Goal: Task Accomplishment & Management: Manage account settings

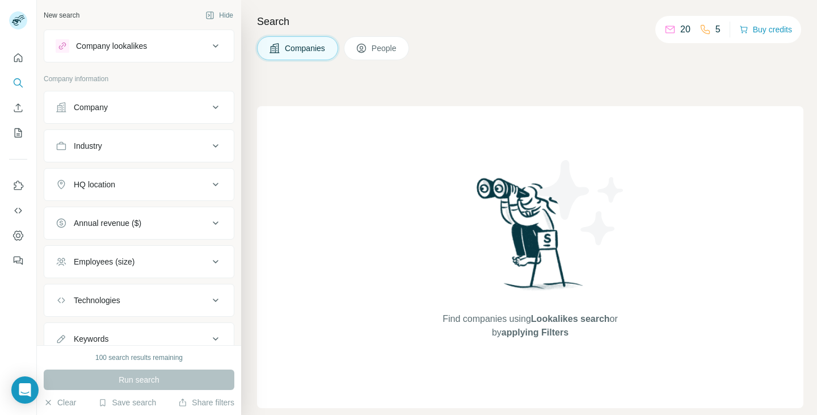
click at [209, 45] on icon at bounding box center [216, 46] width 14 height 14
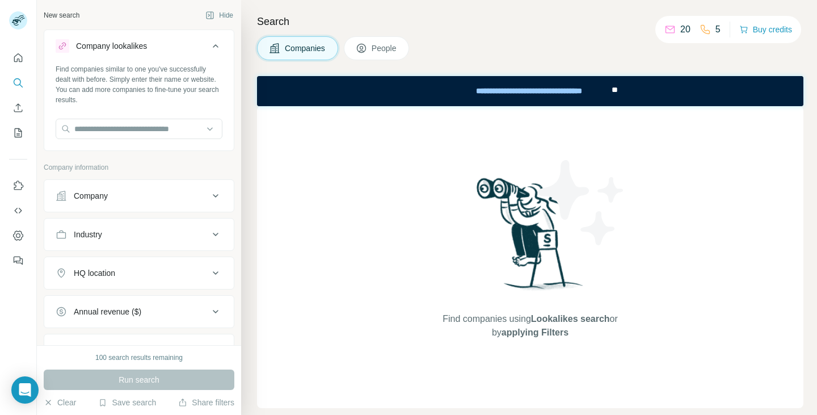
click at [536, 34] on div "Search Companies People Find companies using Lookalikes search or by applying F…" at bounding box center [529, 207] width 576 height 415
click at [209, 47] on icon at bounding box center [216, 46] width 14 height 14
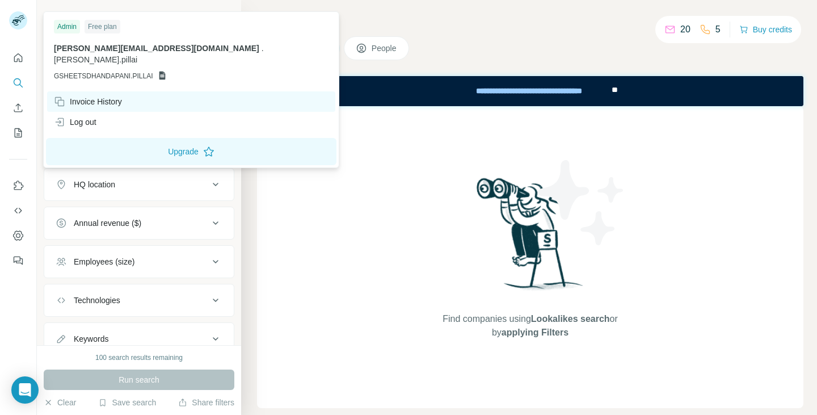
click at [114, 96] on div "Invoice History" at bounding box center [88, 101] width 68 height 11
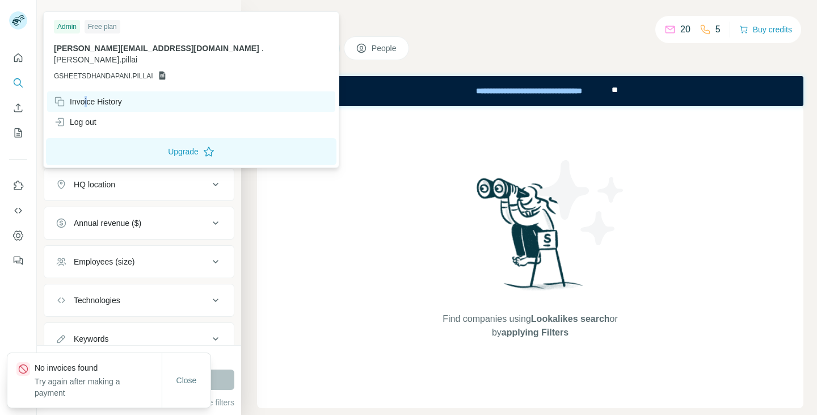
click at [88, 96] on div "Invoice History" at bounding box center [88, 101] width 68 height 11
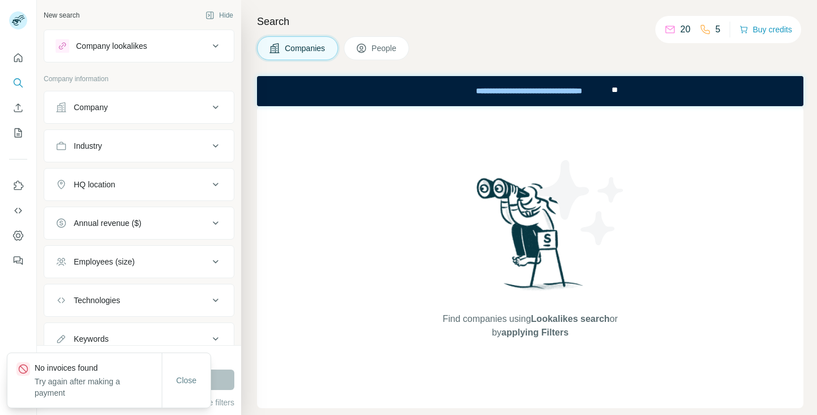
click at [445, 23] on h4 "Search" at bounding box center [530, 22] width 546 height 16
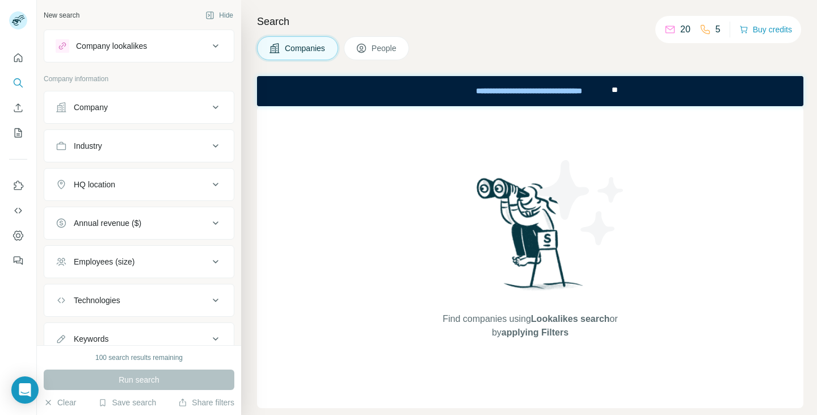
click at [436, 222] on div "Find companies using Lookalikes search or by applying Filters" at bounding box center [530, 257] width 204 height 302
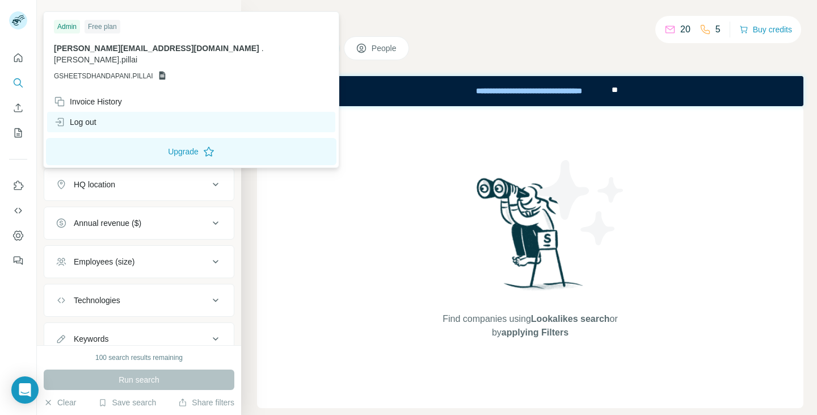
click at [92, 116] on div "Log out" at bounding box center [75, 121] width 43 height 11
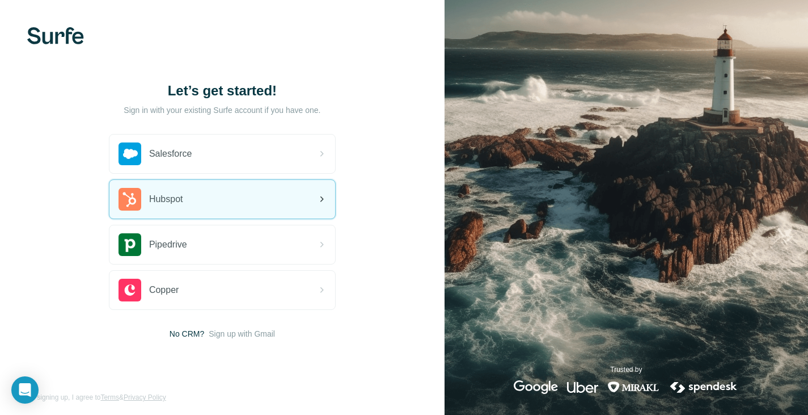
click at [170, 196] on span "Hubspot" at bounding box center [166, 199] width 34 height 14
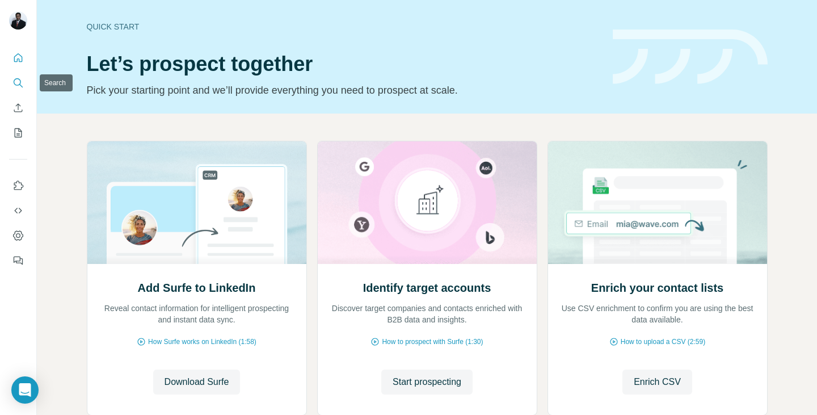
click at [14, 81] on icon "Search" at bounding box center [17, 82] width 11 height 11
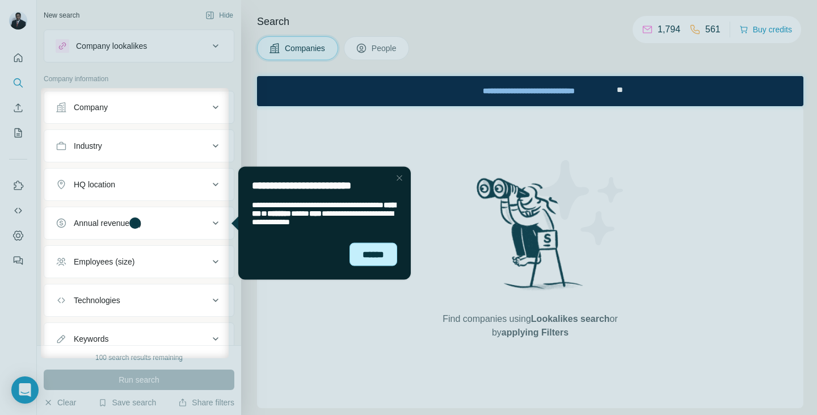
click at [370, 255] on div "******" at bounding box center [373, 253] width 48 height 23
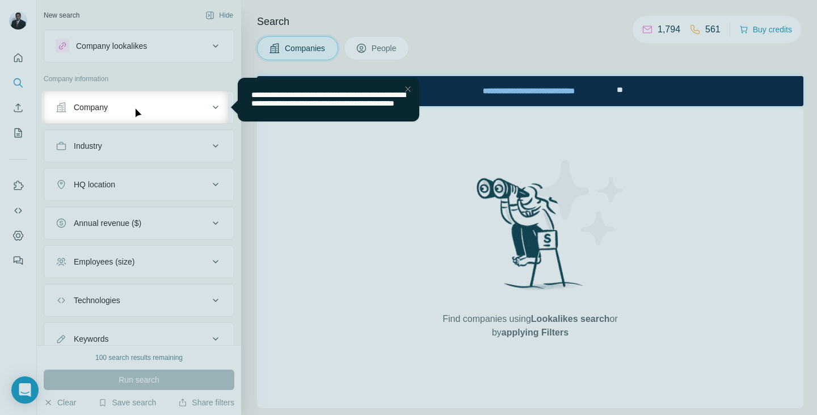
click at [408, 88] on div "Close Step" at bounding box center [408, 89] width 14 height 14
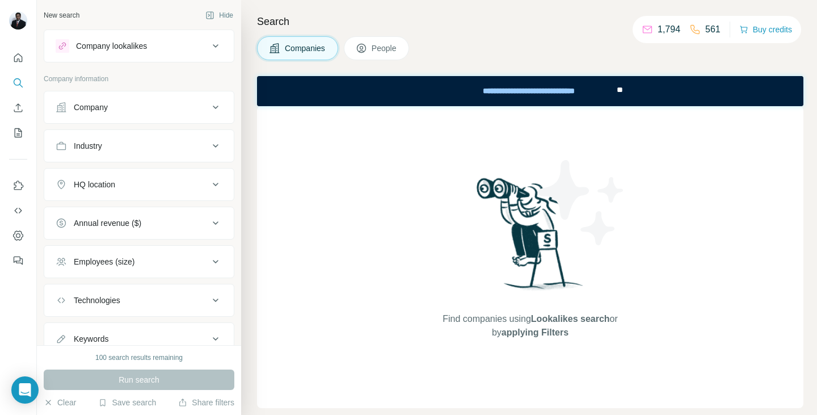
click at [722, 63] on div "Search Companies People Find companies using Lookalikes search or by applying F…" at bounding box center [529, 207] width 576 height 415
click at [18, 185] on icon "Use Surfe on LinkedIn" at bounding box center [17, 185] width 11 height 11
